Goal: Check status: Check status

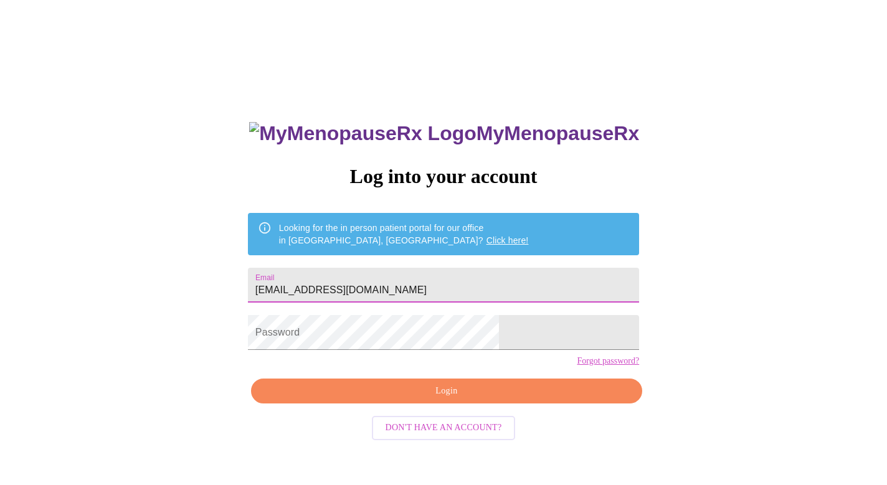
type input "[EMAIL_ADDRESS][DOMAIN_NAME]"
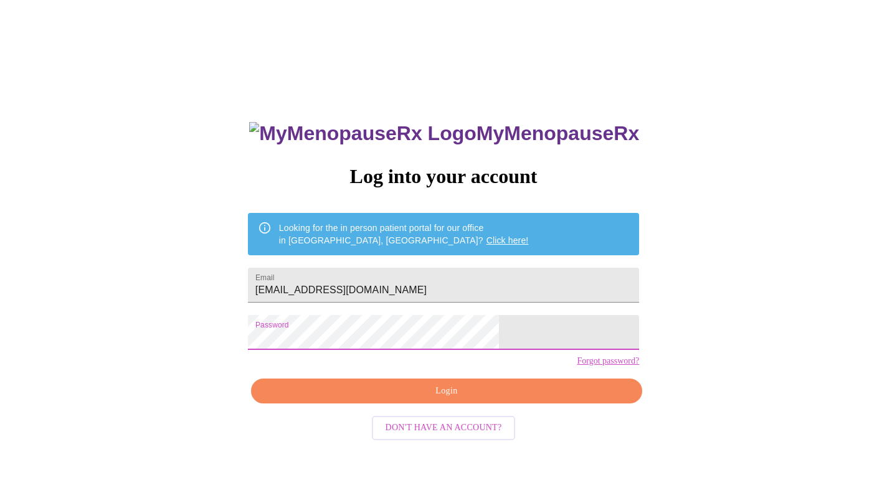
click at [460, 399] on span "Login" at bounding box center [446, 392] width 362 height 16
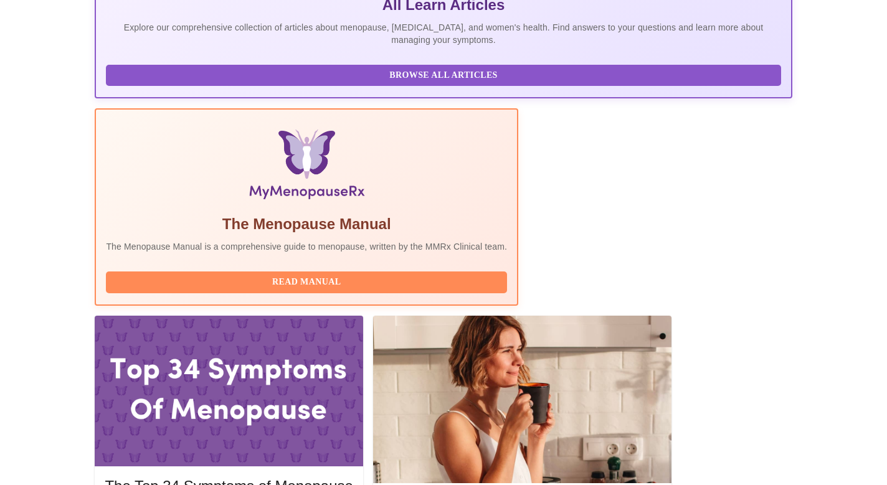
scroll to position [293, 0]
